Goal: Check status: Check status

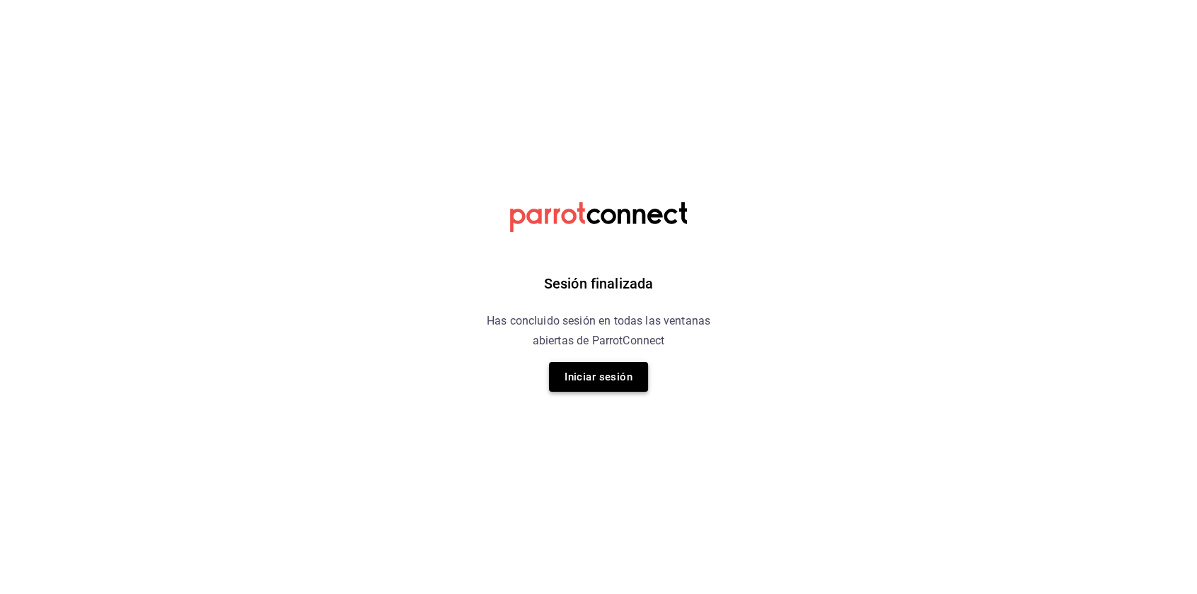
click at [608, 372] on button "Iniciar sesión" at bounding box center [598, 377] width 99 height 30
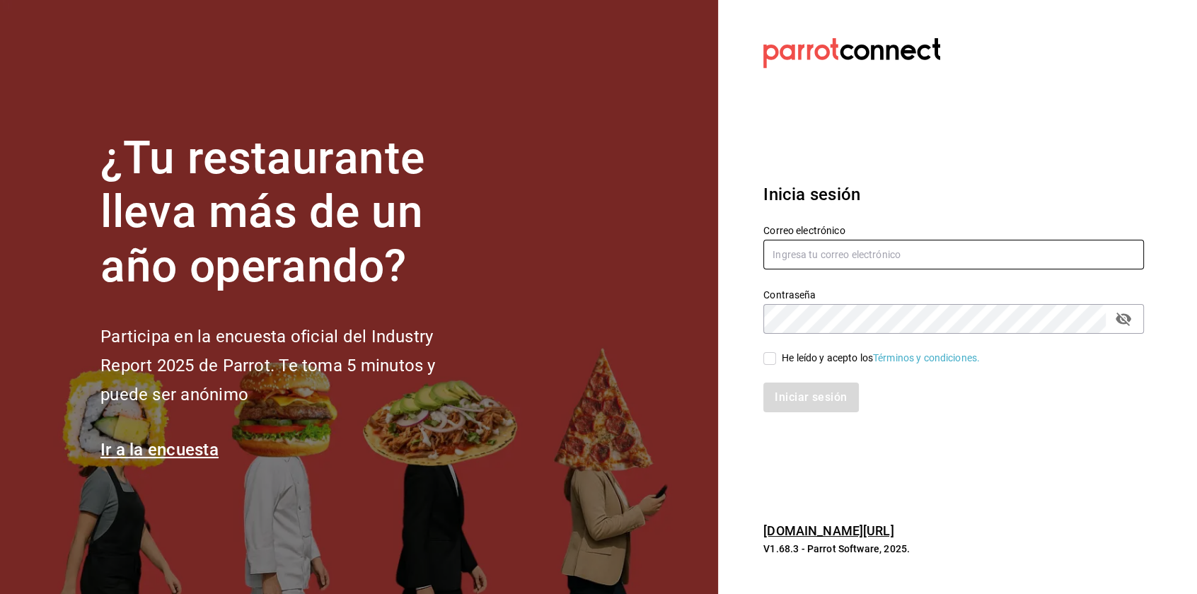
type input "[EMAIL_ADDRESS][PERSON_NAME][DOMAIN_NAME]"
click at [769, 354] on input "He leído y acepto los Términos y condiciones." at bounding box center [769, 358] width 13 height 13
checkbox input "true"
click at [780, 390] on button "Iniciar sesión" at bounding box center [811, 398] width 96 height 30
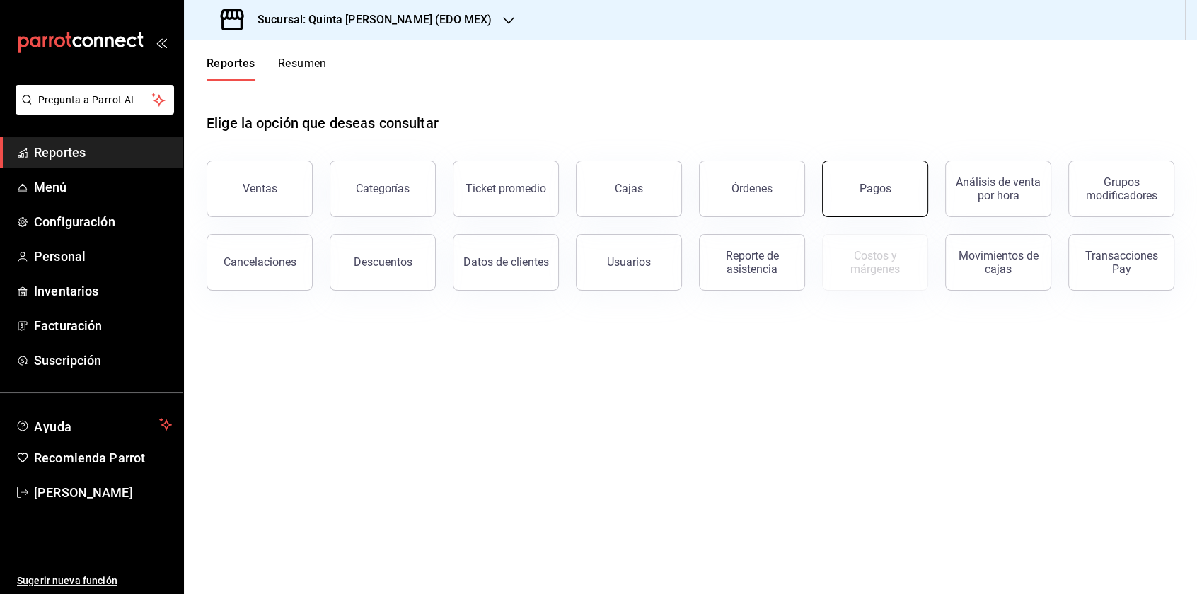
click at [868, 198] on button "Pagos" at bounding box center [875, 189] width 106 height 57
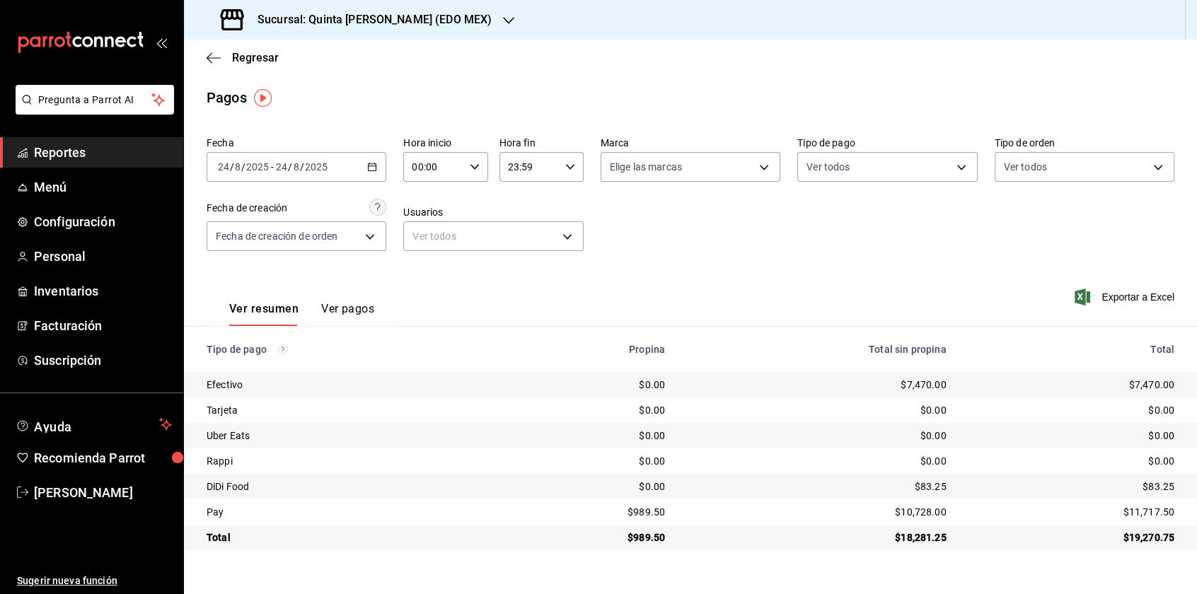
click at [371, 164] on icon "button" at bounding box center [372, 167] width 10 height 10
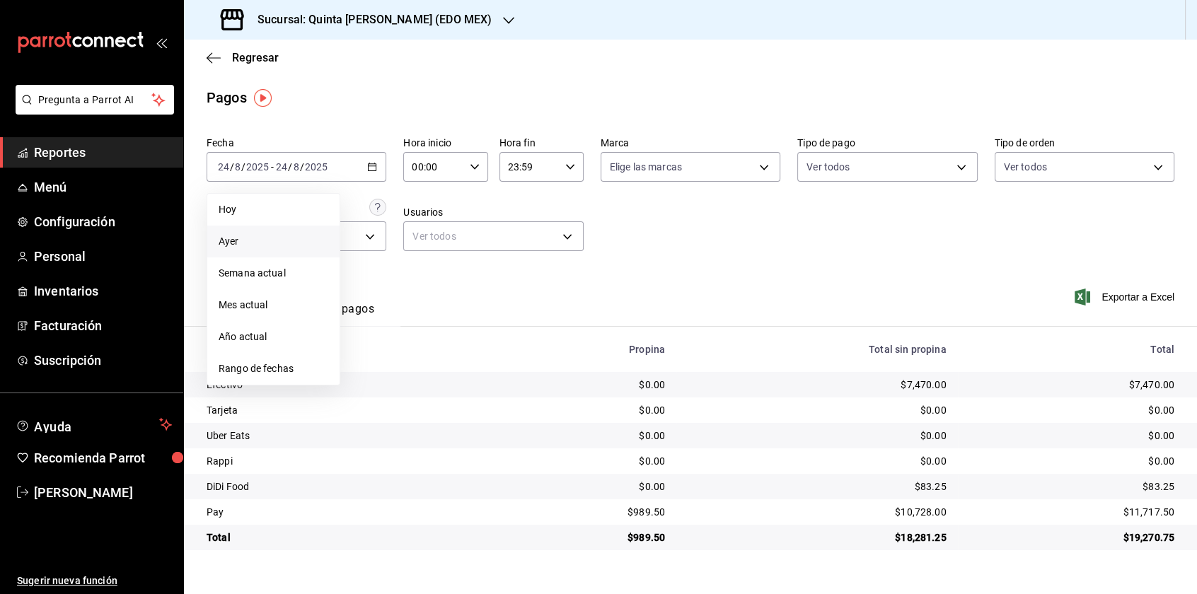
click at [311, 255] on li "Ayer" at bounding box center [273, 242] width 132 height 32
